Goal: Use online tool/utility: Utilize a website feature to perform a specific function

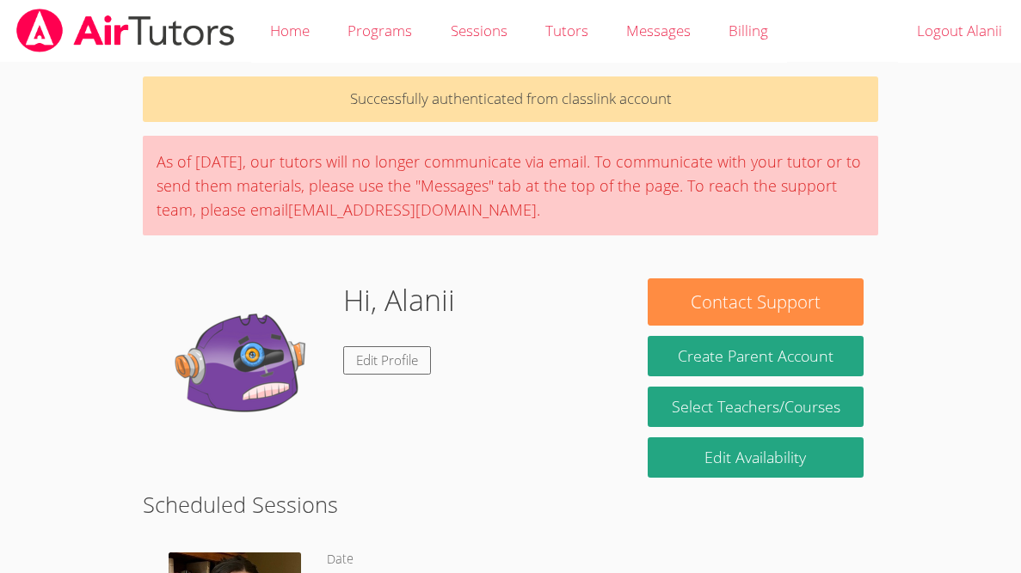
scroll to position [371, 0]
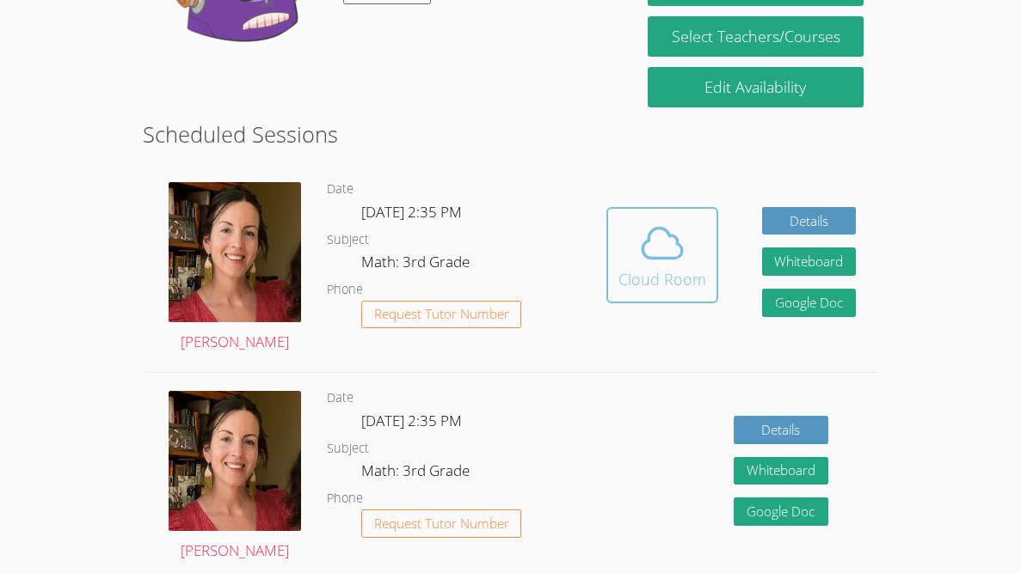
click at [678, 252] on icon at bounding box center [662, 244] width 40 height 30
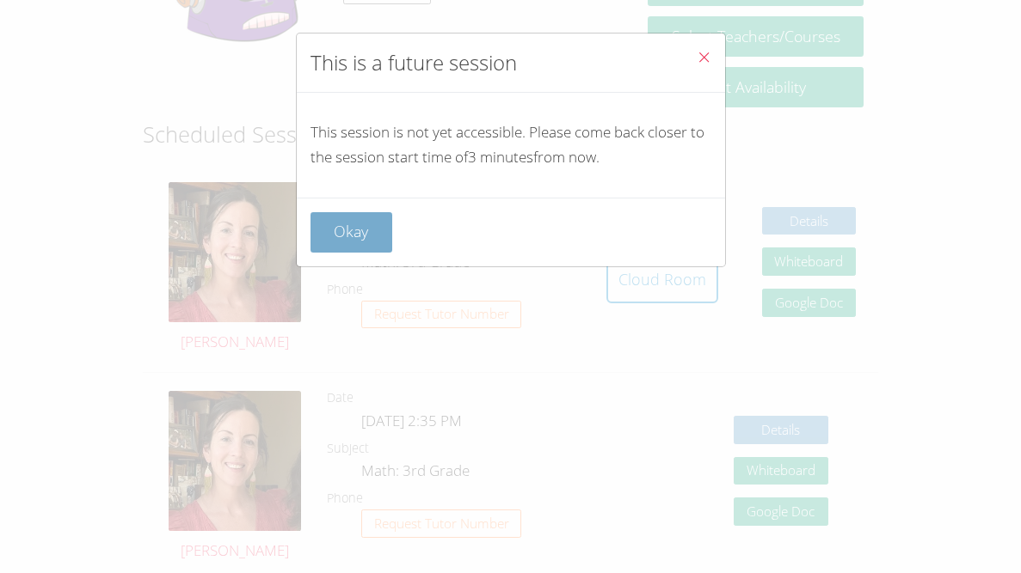
click at [367, 233] on button "Okay" at bounding box center [351, 232] width 83 height 40
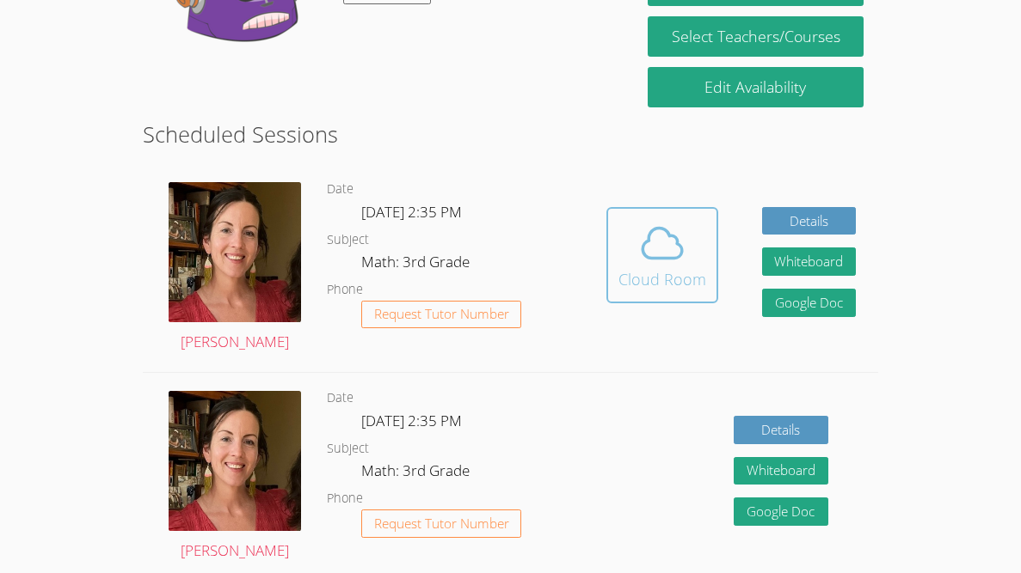
click at [644, 272] on div "Cloud Room" at bounding box center [662, 279] width 88 height 24
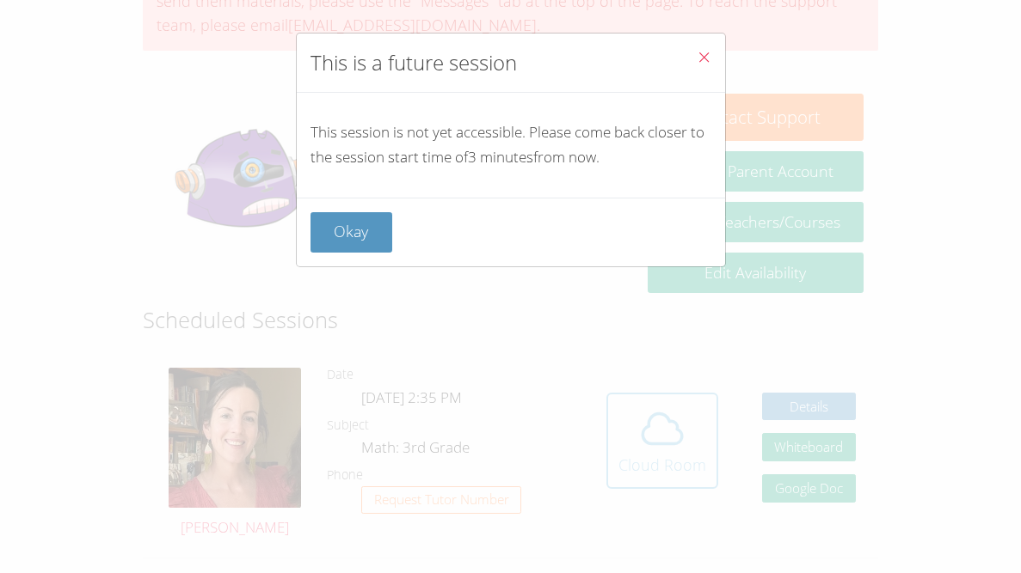
scroll to position [150, 0]
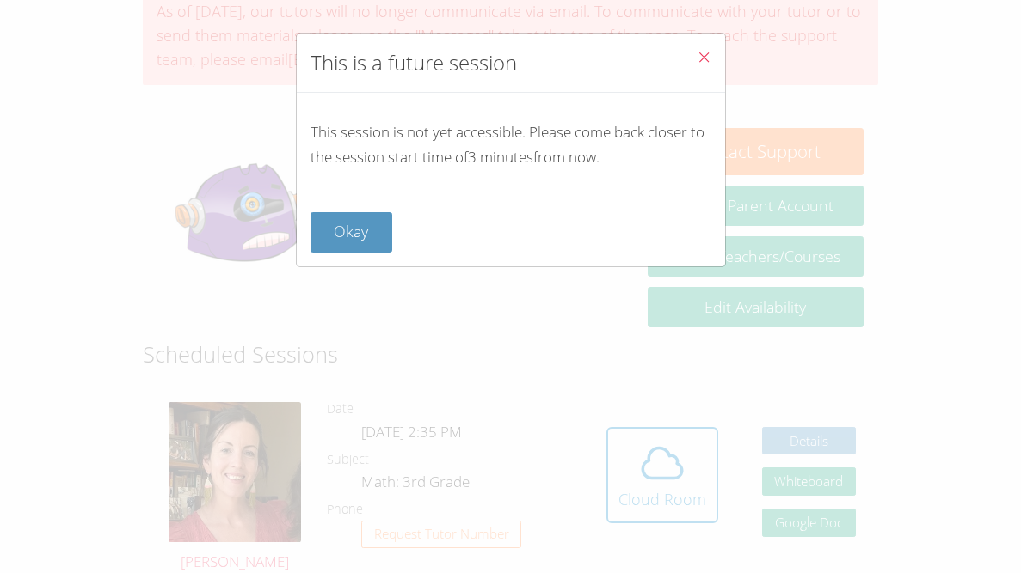
click at [712, 71] on button "Close" at bounding box center [704, 60] width 42 height 52
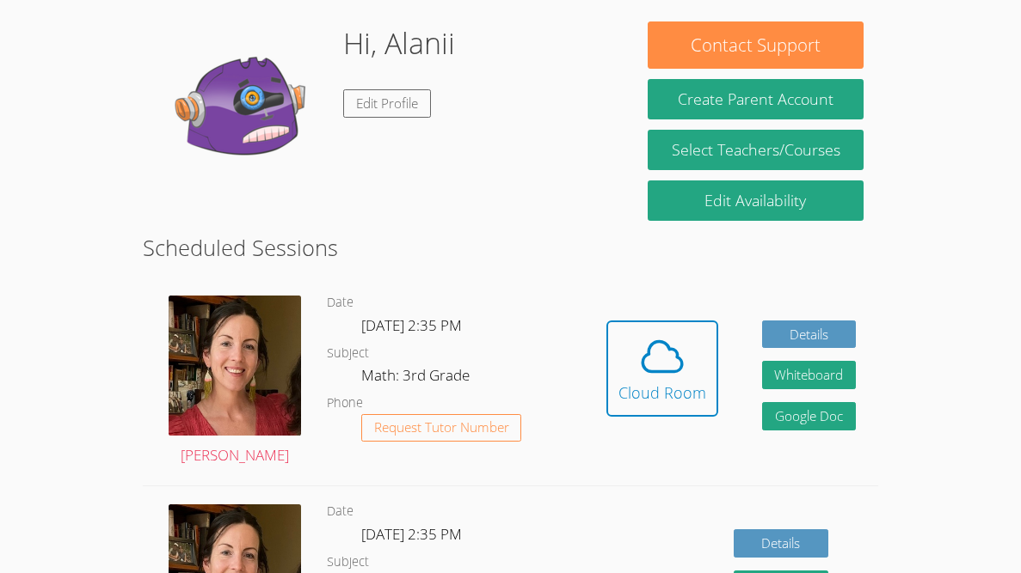
scroll to position [267, 0]
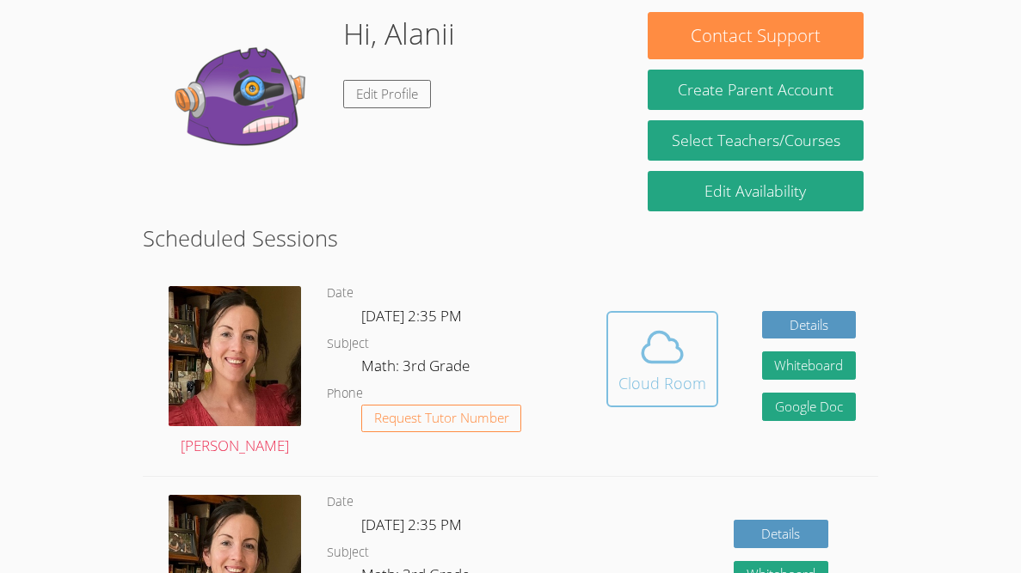
click at [628, 341] on span at bounding box center [662, 347] width 88 height 48
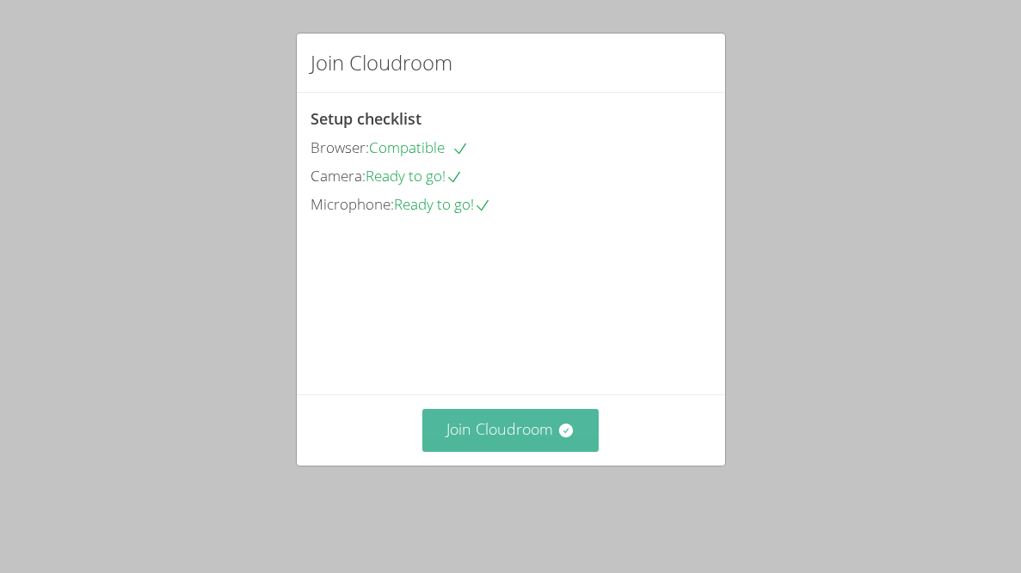
click at [536, 439] on button "Join Cloudroom" at bounding box center [510, 430] width 176 height 42
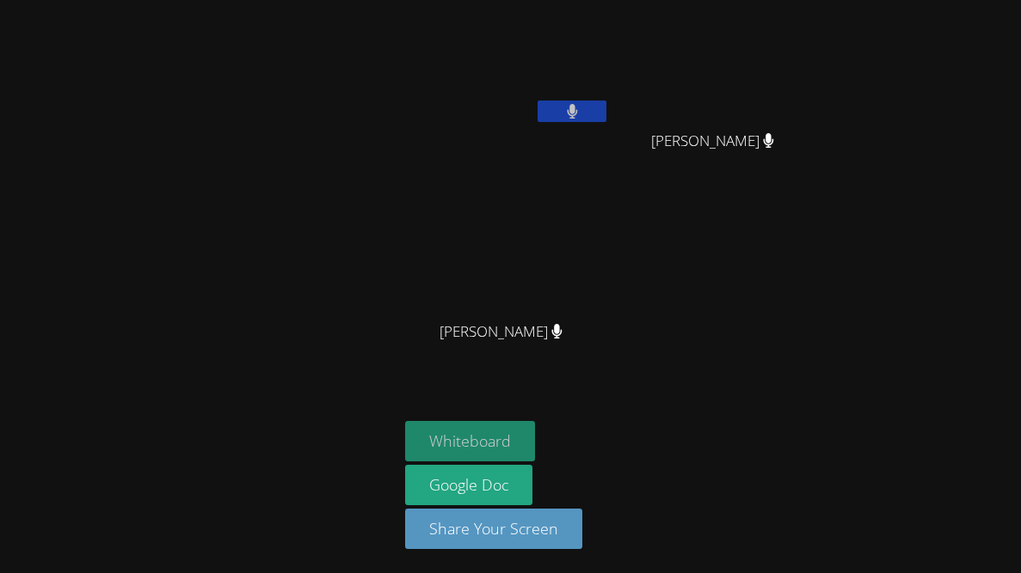
click at [453, 453] on button "Whiteboard" at bounding box center [470, 441] width 130 height 40
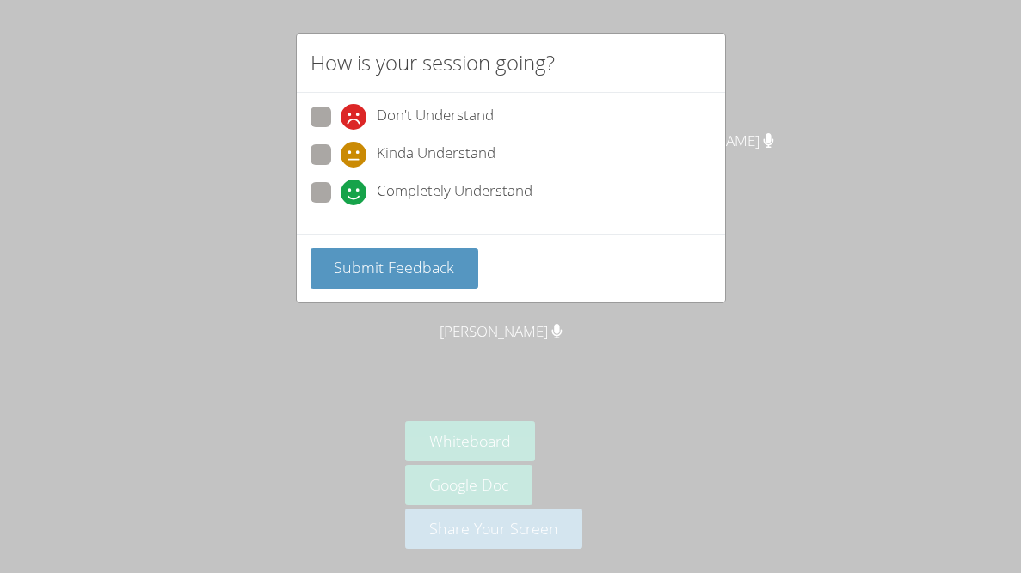
click at [340, 205] on span at bounding box center [340, 205] width 0 height 0
click at [340, 182] on input "Completely Understand" at bounding box center [347, 189] width 15 height 15
radio input "true"
click at [387, 277] on button "Submit Feedback" at bounding box center [394, 268] width 169 height 40
